Goal: Task Accomplishment & Management: Manage account settings

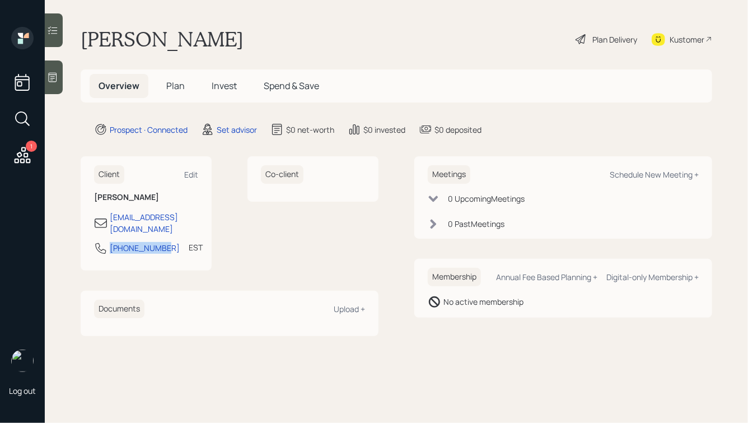
drag, startPoint x: 163, startPoint y: 235, endPoint x: 99, endPoint y: 242, distance: 64.2
click at [99, 242] on div "[PHONE_NUMBER] EST Currently 9:17 AM" at bounding box center [146, 251] width 104 height 20
copy div "[PHONE_NUMBER]"
click at [621, 175] on div "Schedule New Meeting +" at bounding box center [654, 174] width 89 height 11
select select "round-[PERSON_NAME]"
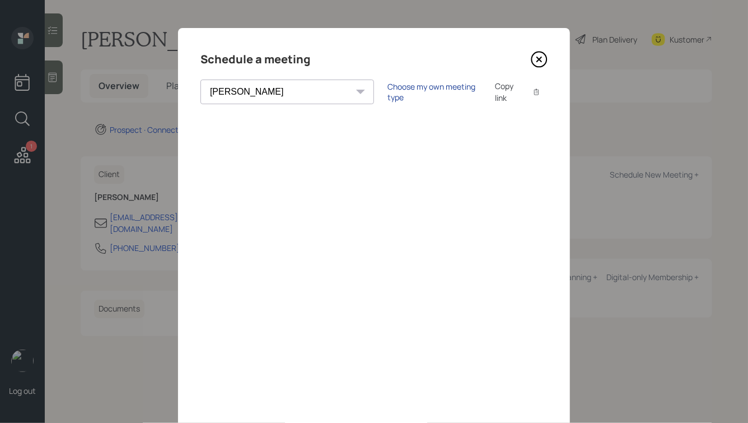
click at [387, 92] on div "Choose my own meeting type" at bounding box center [434, 91] width 94 height 21
click at [541, 60] on icon at bounding box center [539, 59] width 4 height 4
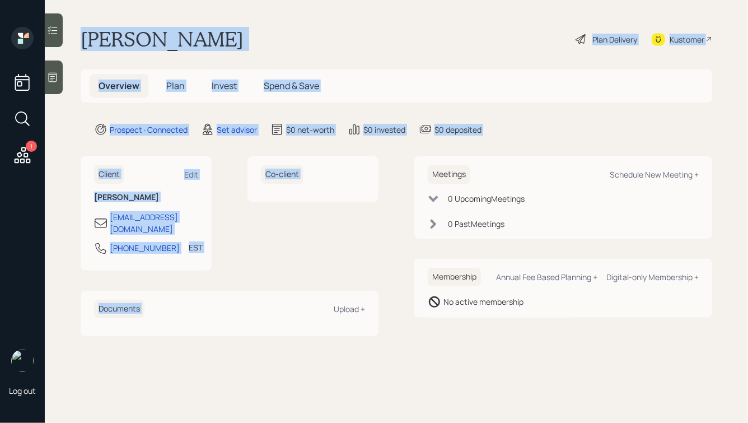
drag, startPoint x: 82, startPoint y: 31, endPoint x: 386, endPoint y: 278, distance: 391.1
click at [386, 278] on main "[PERSON_NAME] Plan Delivery Kustomer Overview Plan Invest Spend & Save Prospect…" at bounding box center [396, 211] width 703 height 423
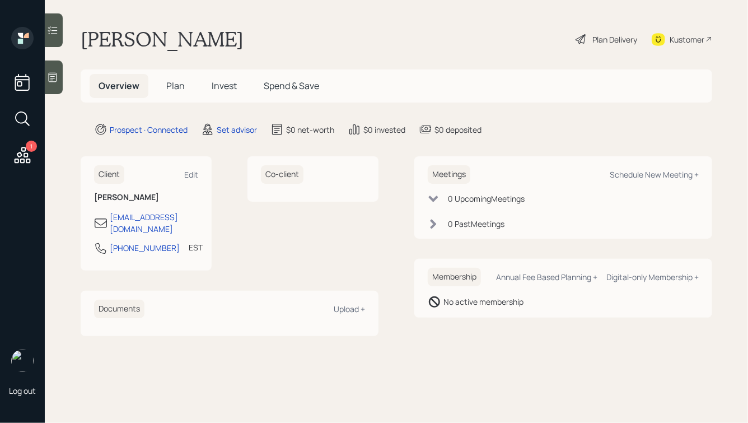
click at [474, 311] on div "Membership Annual Fee Based Planning + Digital-only Membership + No active memb…" at bounding box center [563, 288] width 298 height 59
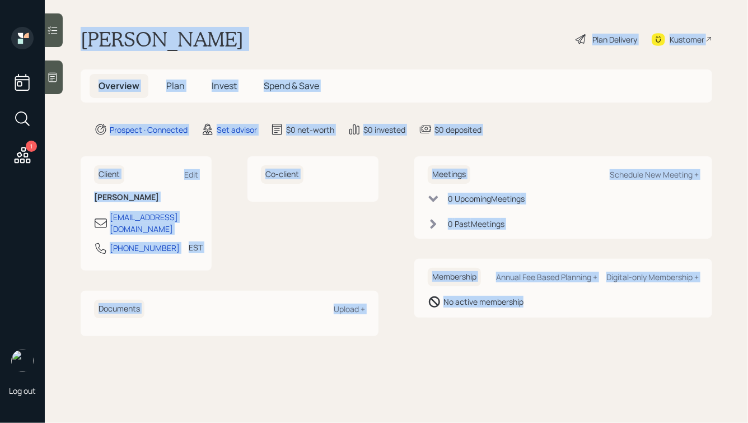
drag, startPoint x: 546, startPoint y: 313, endPoint x: 268, endPoint y: -18, distance: 433.1
click at [268, 0] on html "1 Log out [PERSON_NAME] Plan Delivery Kustomer Overview Plan Invest Spend & Sav…" at bounding box center [374, 211] width 748 height 423
click at [255, 25] on main "[PERSON_NAME] Plan Delivery Kustomer Overview Plan Invest Spend & Save Prospect…" at bounding box center [396, 211] width 703 height 423
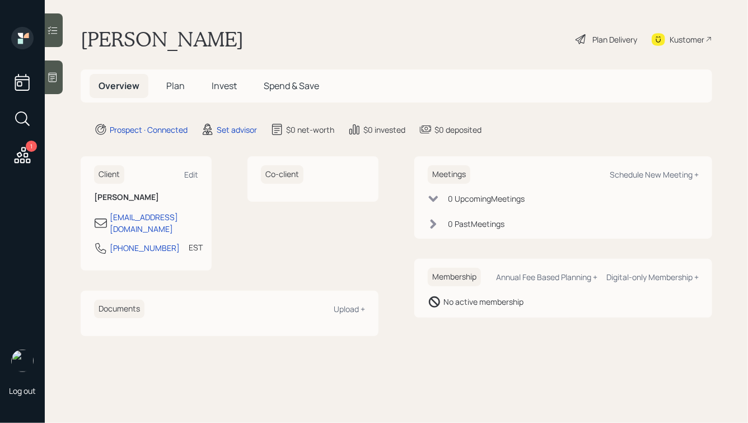
click at [688, 44] on div "Kustomer" at bounding box center [686, 40] width 35 height 12
